Goal: Information Seeking & Learning: Learn about a topic

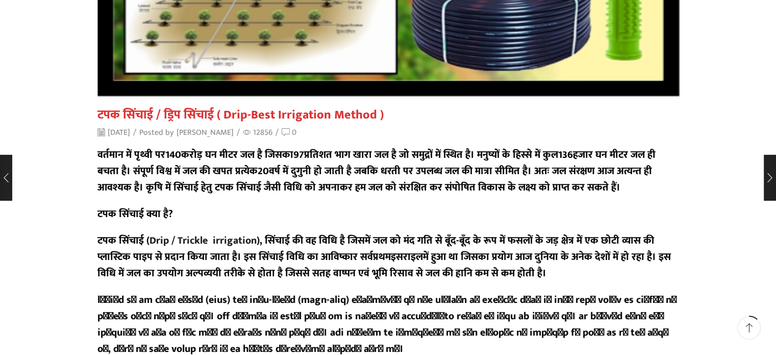
scroll to position [102, 0]
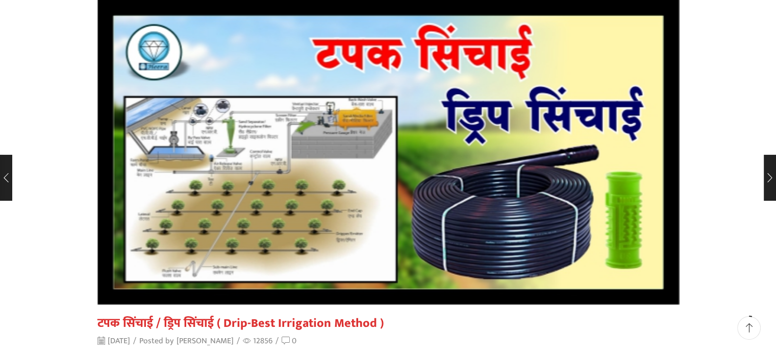
click at [443, 342] on div "टपक सिंचाई / ड्रिप सिंचाई ( Drip-Best Irrigation Method ) November 7, 2019 / Po…" at bounding box center [388, 332] width 582 height 32
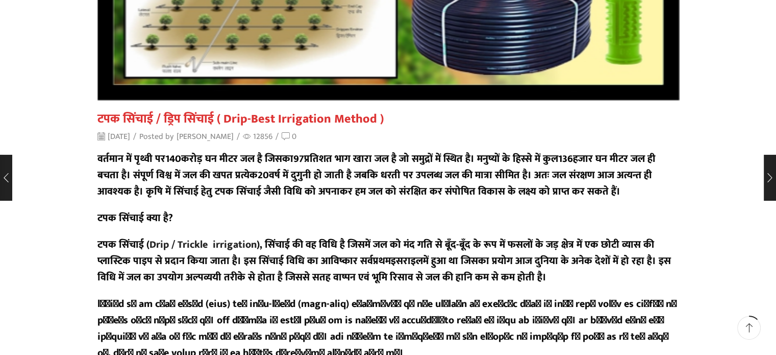
scroll to position [347, 0]
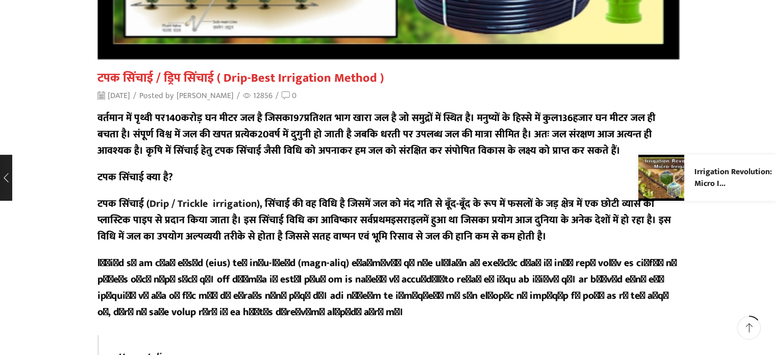
click at [770, 185] on link "Irrigation Revolution: Micro I..." at bounding box center [733, 177] width 79 height 23
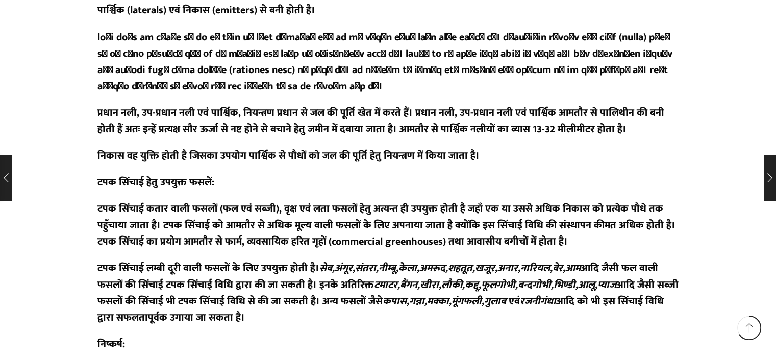
scroll to position [1964, 0]
